Goal: Transaction & Acquisition: Purchase product/service

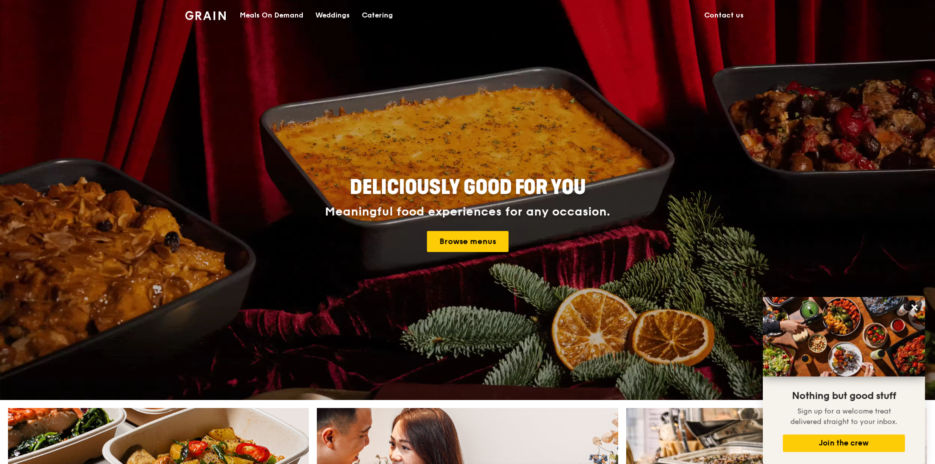
click at [284, 16] on div "Meals On Demand" at bounding box center [272, 16] width 64 height 30
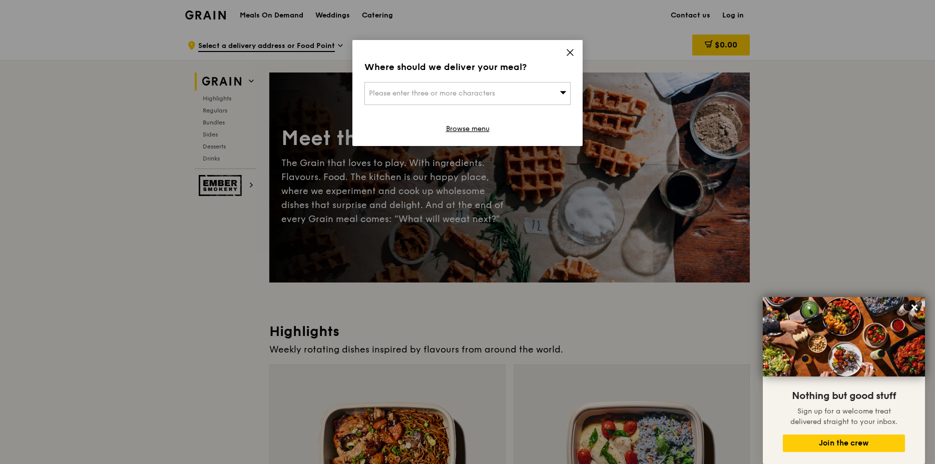
click at [567, 52] on icon at bounding box center [569, 52] width 9 height 9
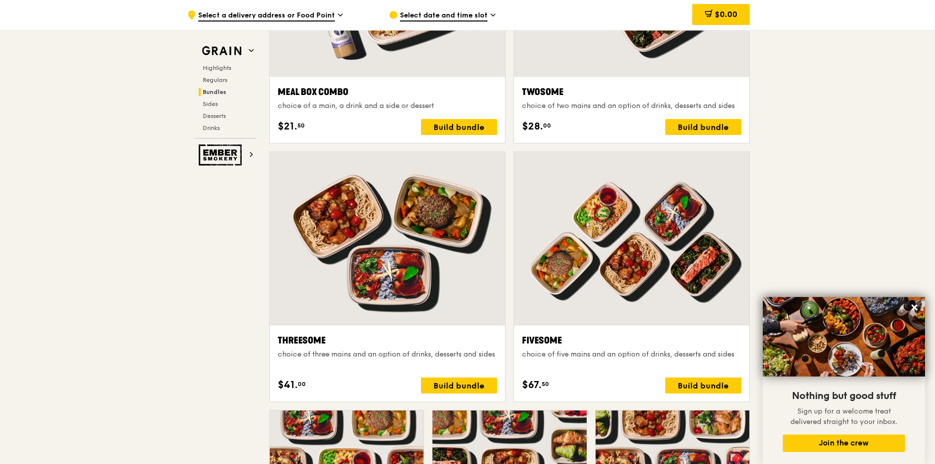
scroll to position [1855, 0]
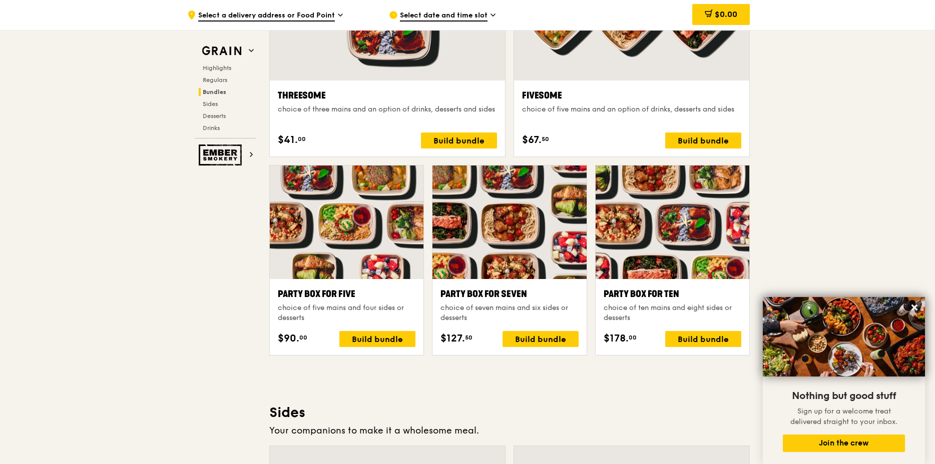
click at [838, 119] on div ".cls-1 { fill: none; stroke: #fff; stroke-linecap: round; stroke-linejoin: roun…" at bounding box center [467, 282] width 935 height 4215
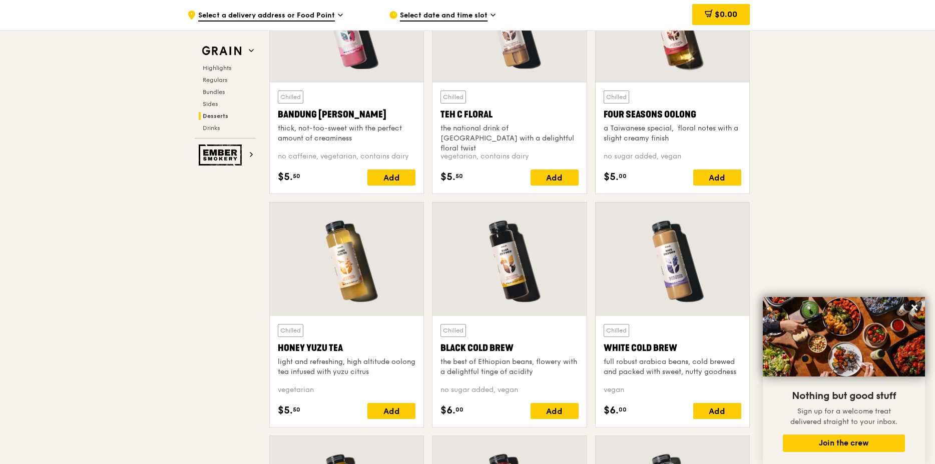
scroll to position [3138, 0]
